Goal: Check status

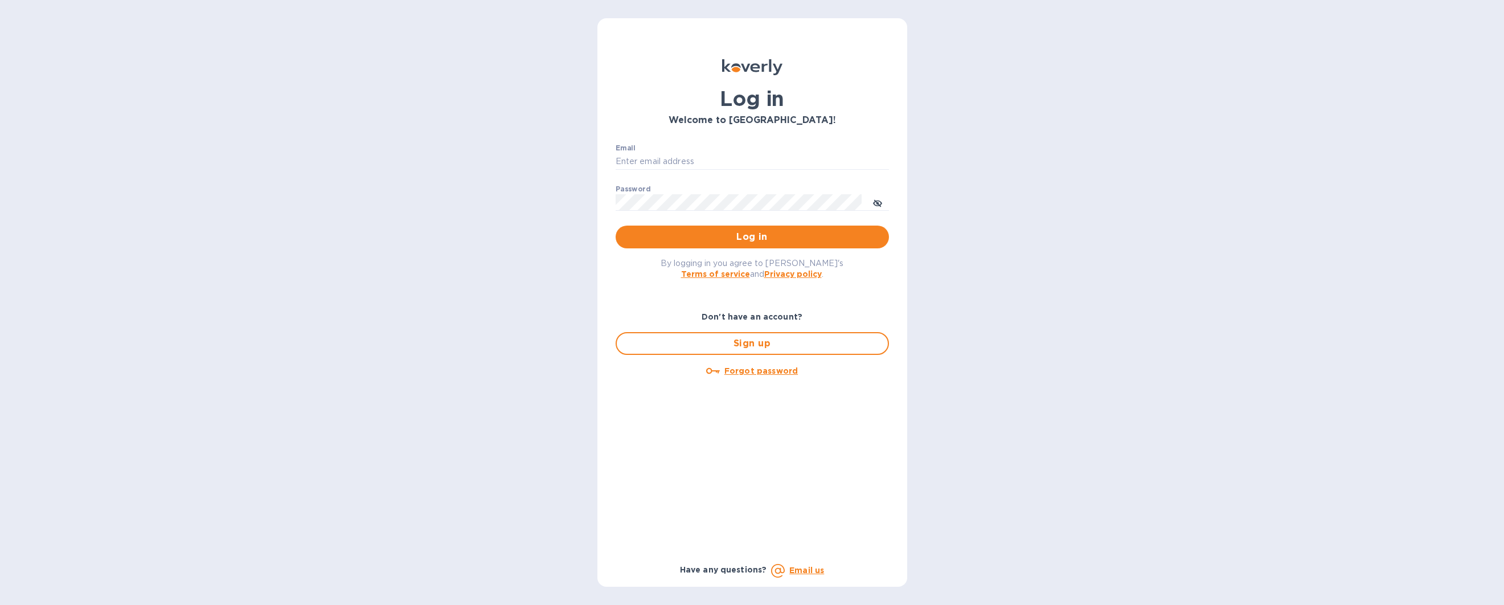
type input "[EMAIL_ADDRESS][DOMAIN_NAME]"
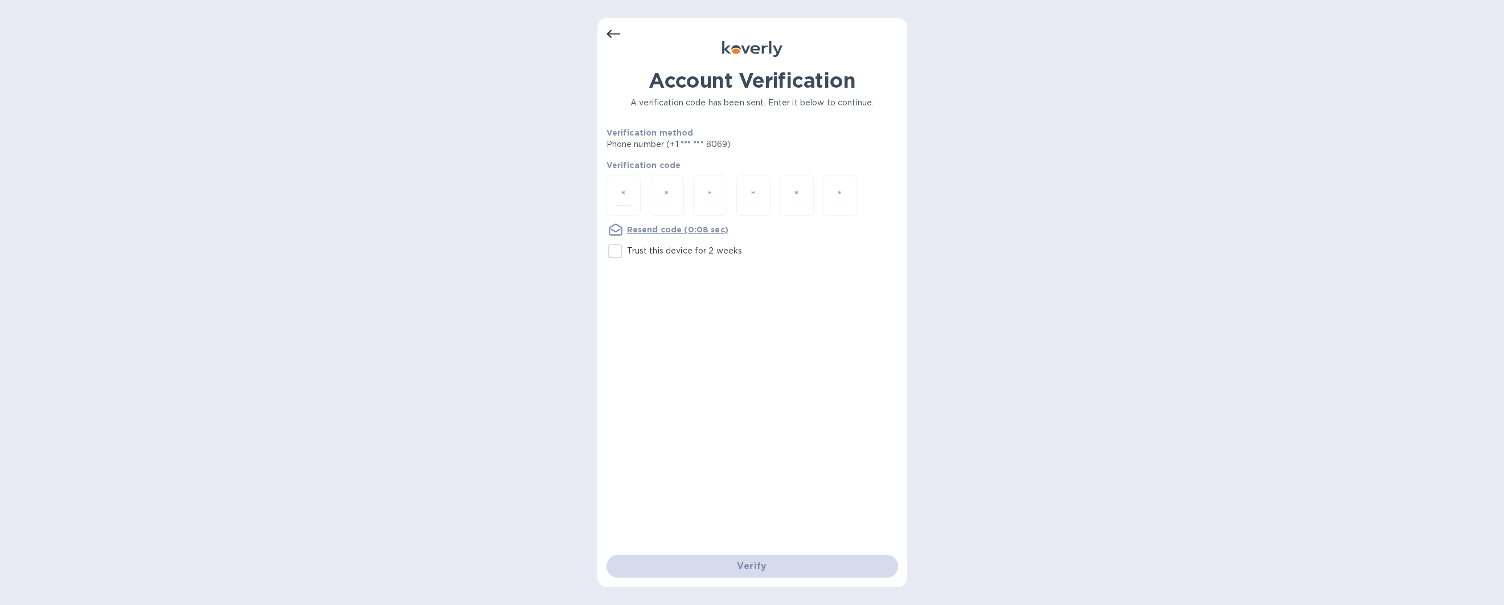
click at [619, 195] on input "number" at bounding box center [623, 195] width 15 height 21
type input "7"
type input "0"
type input "9"
type input "8"
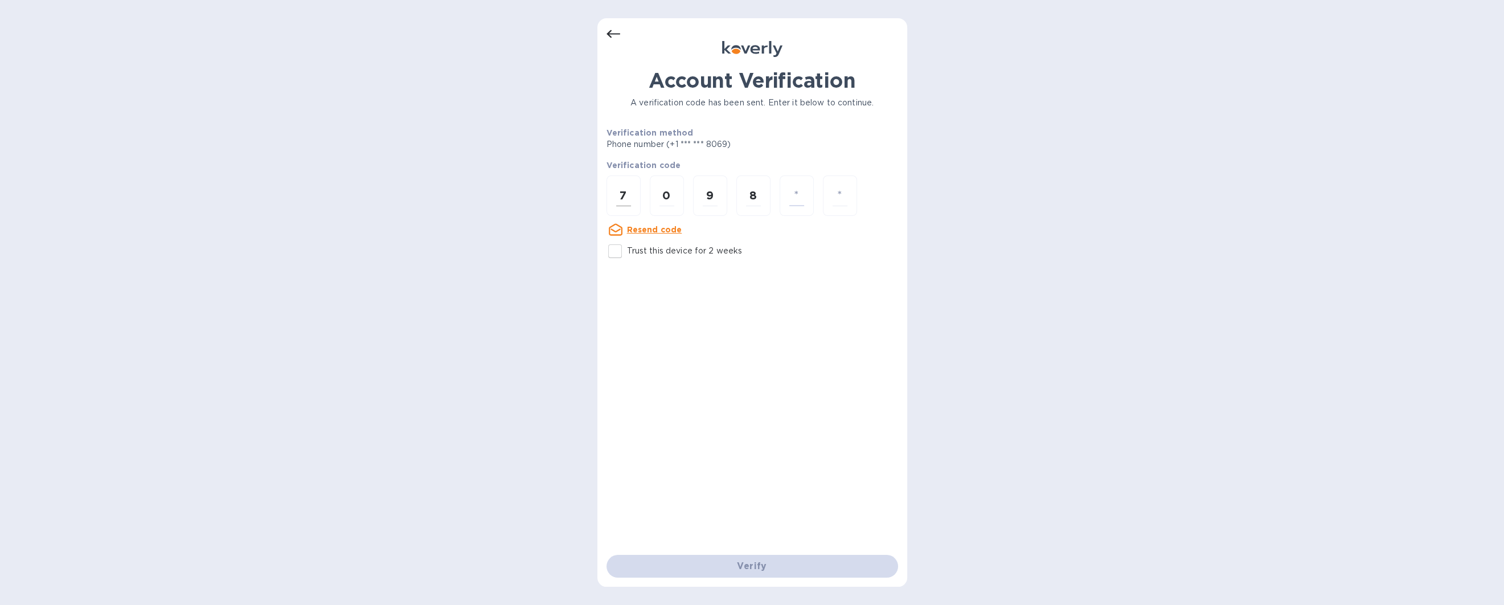
type input "3"
type input "4"
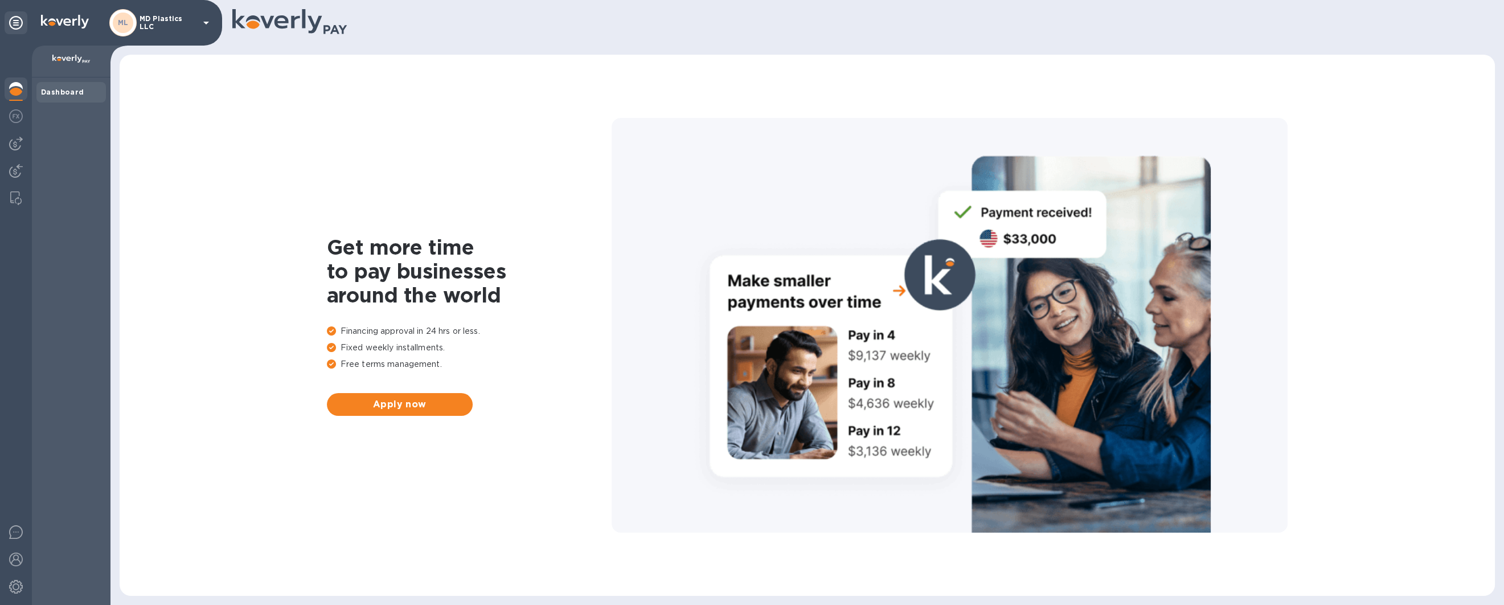
click at [114, 20] on div "ML" at bounding box center [123, 23] width 21 height 21
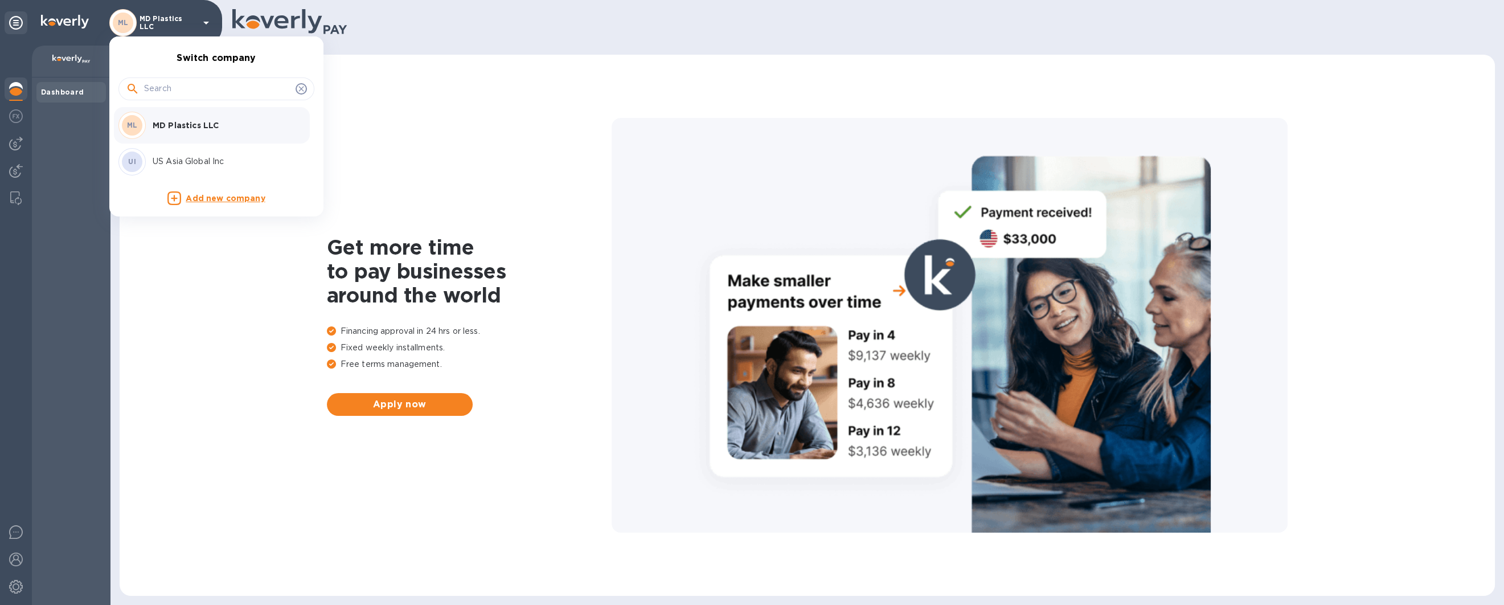
click at [153, 158] on p "US Asia Global Inc" at bounding box center [225, 161] width 144 height 12
